Goal: Book appointment/travel/reservation

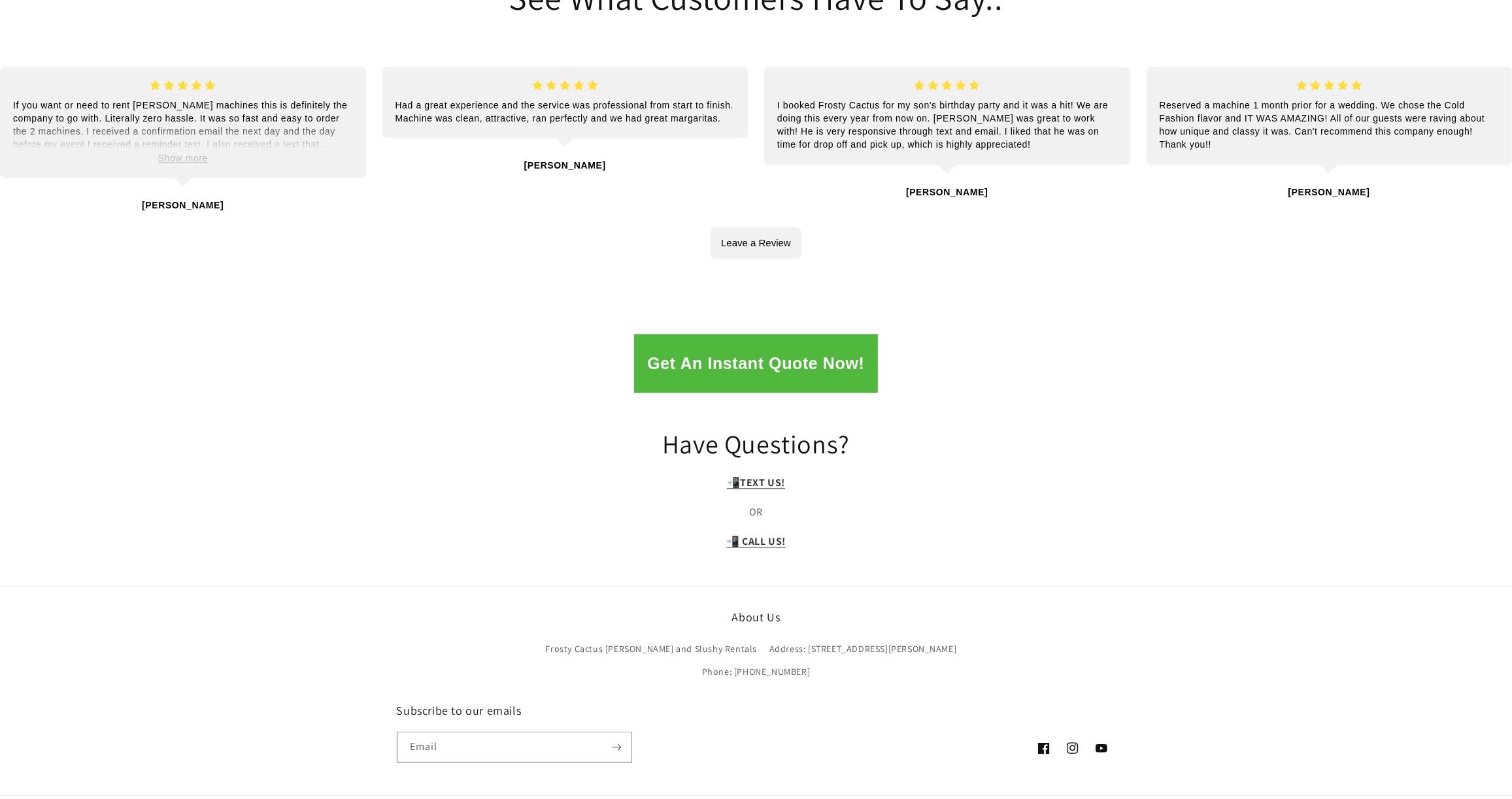
scroll to position [2555, 0]
click at [753, 332] on button "Get An Instant Quote Now!" at bounding box center [756, 362] width 243 height 59
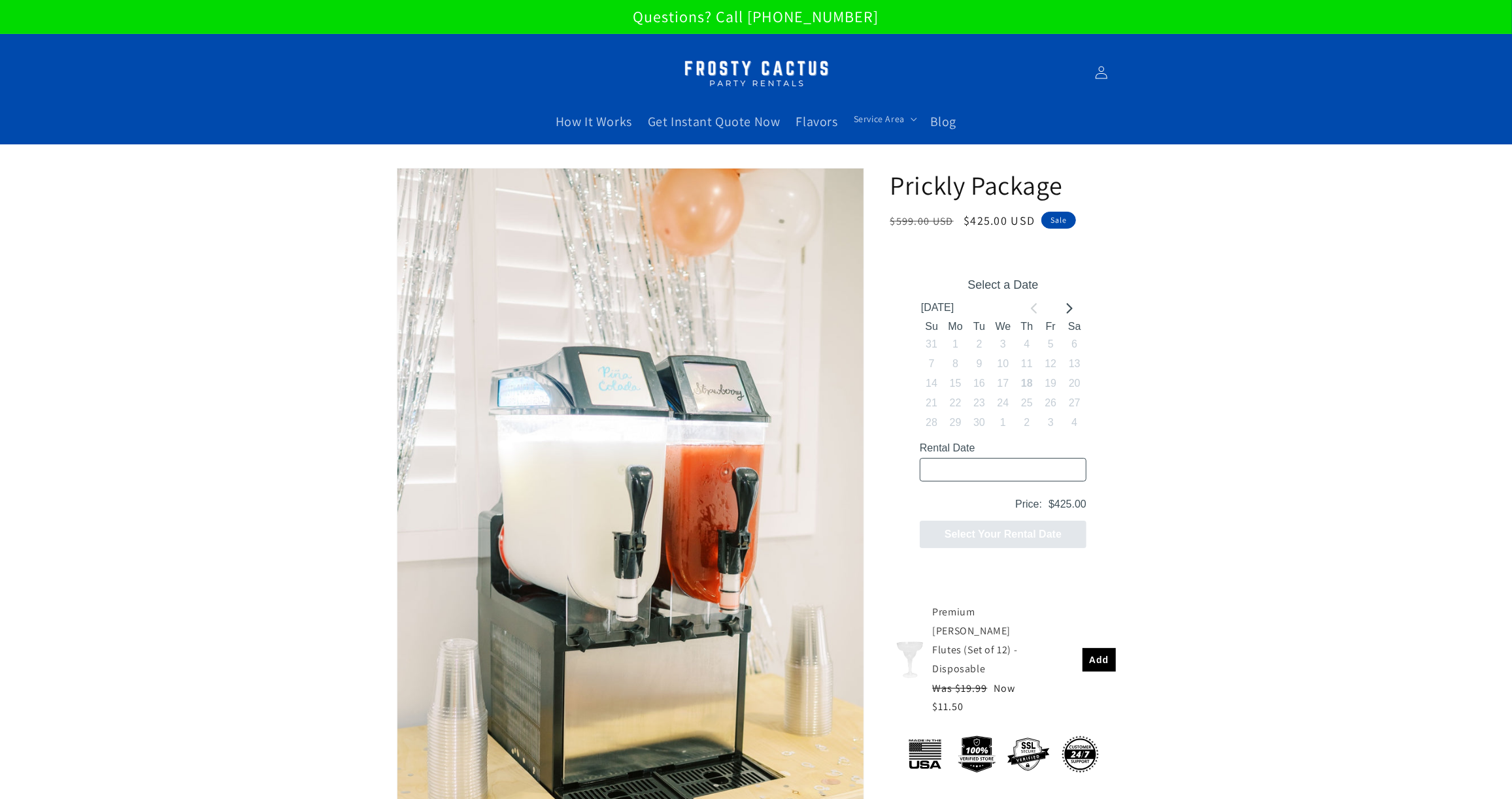
click at [1078, 304] on div "[DATE]" at bounding box center [1002, 308] width 167 height 20
click at [1071, 300] on button "Go to next month" at bounding box center [1068, 308] width 20 height 20
click at [1065, 306] on icon "Go to next month" at bounding box center [1068, 308] width 11 height 11
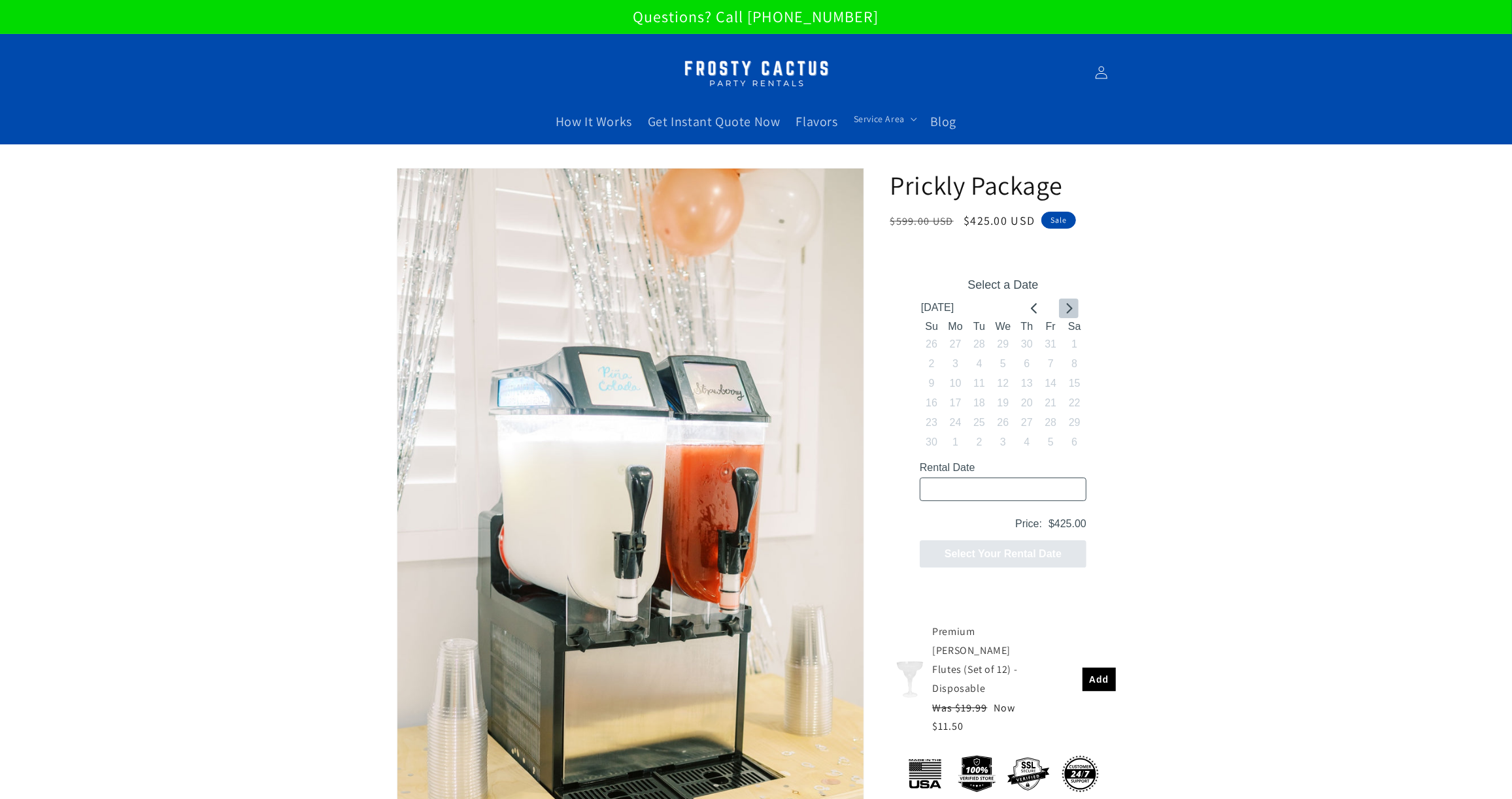
click at [1065, 306] on icon "Go to next month" at bounding box center [1068, 308] width 11 height 11
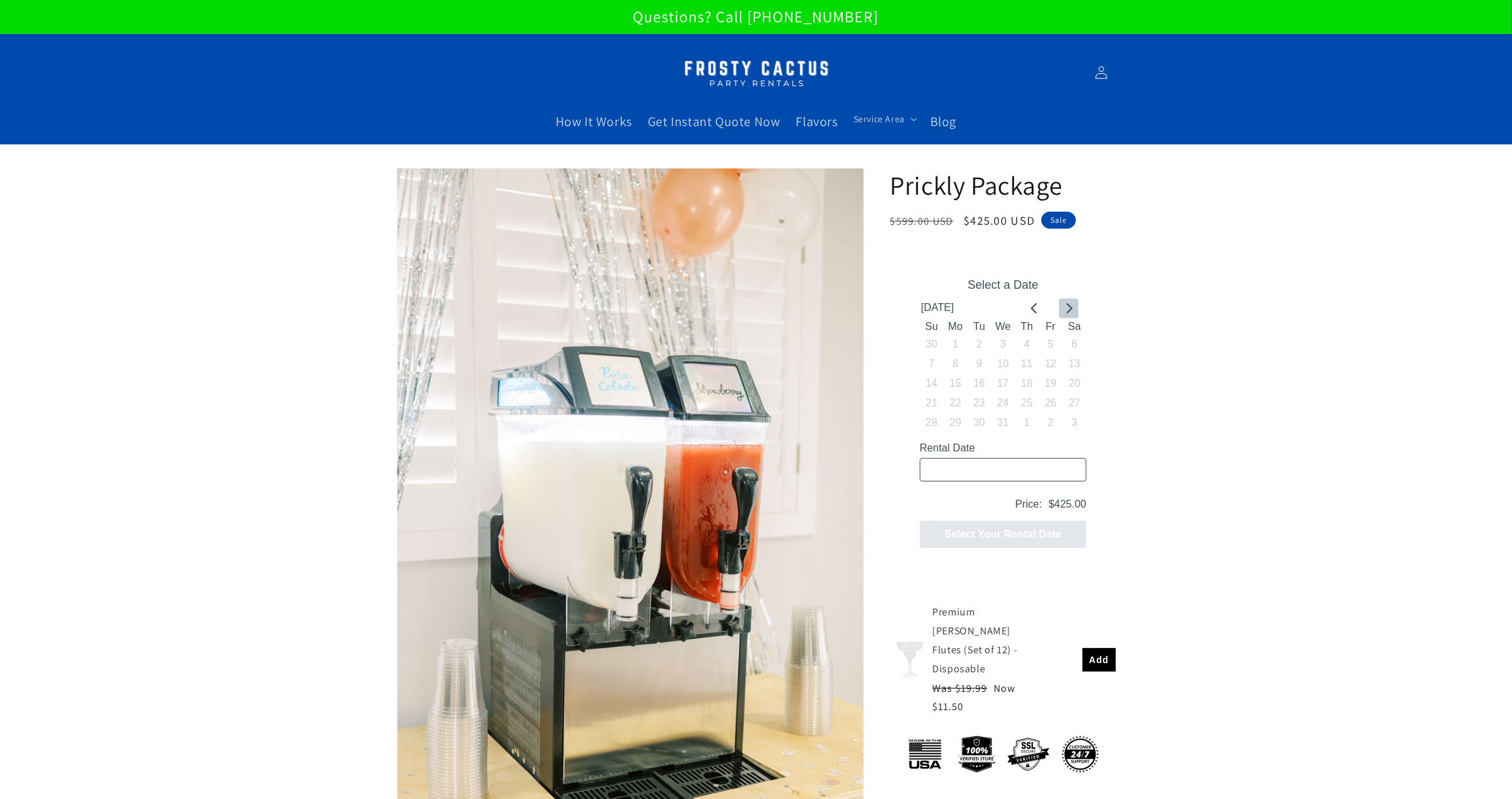
click at [1065, 306] on icon "Go to next month" at bounding box center [1068, 308] width 11 height 11
